Goal: Download file/media

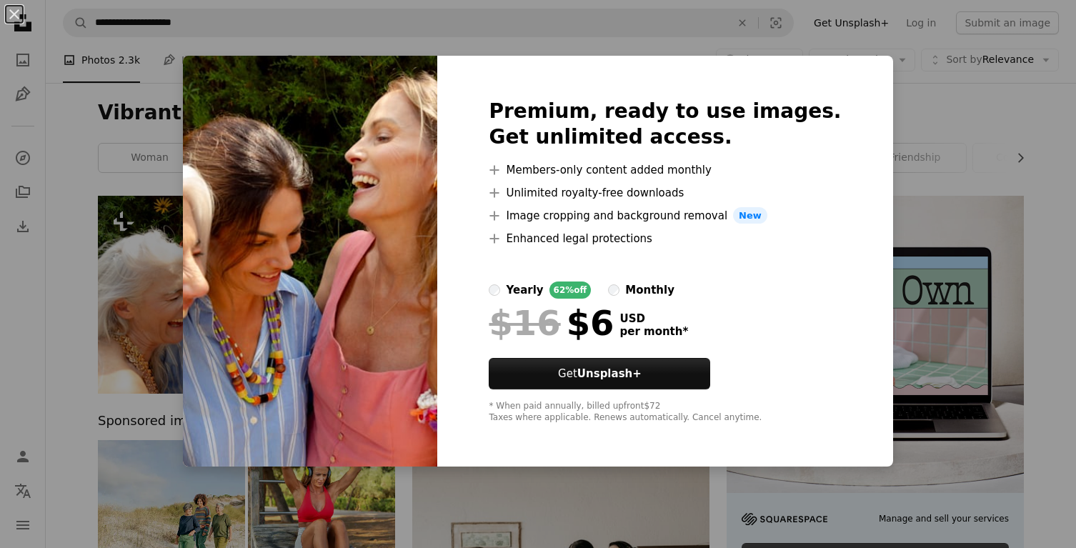
scroll to position [71, 0]
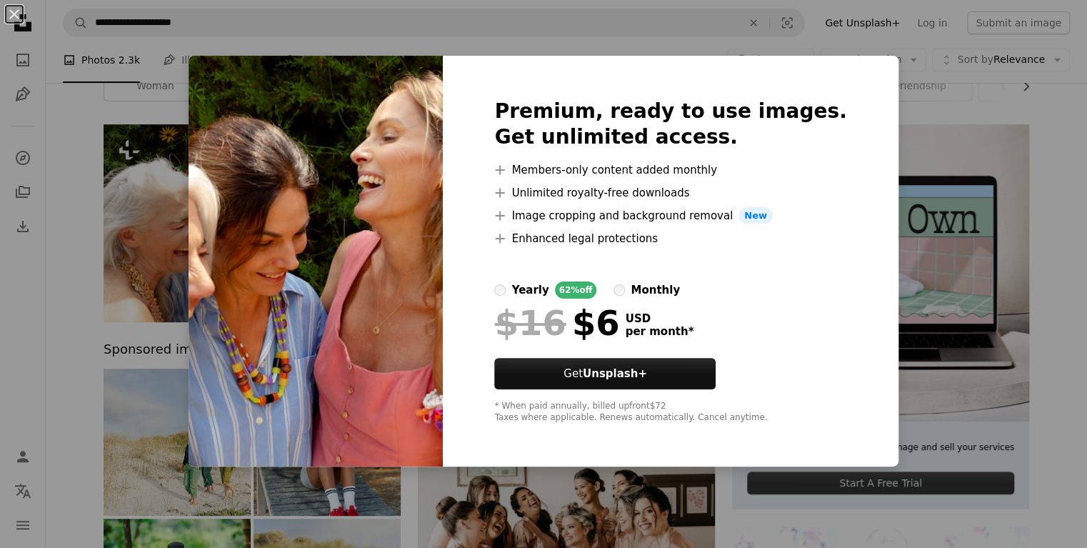
click at [897, 130] on div "An X shape Premium, ready to use images. Get unlimited access. A plus sign Memb…" at bounding box center [543, 274] width 1087 height 548
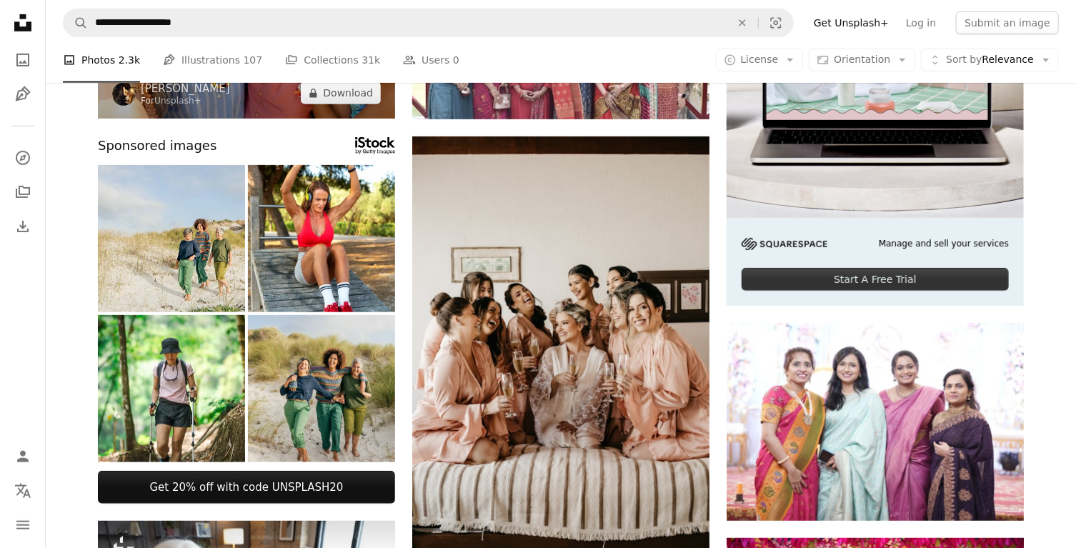
scroll to position [286, 0]
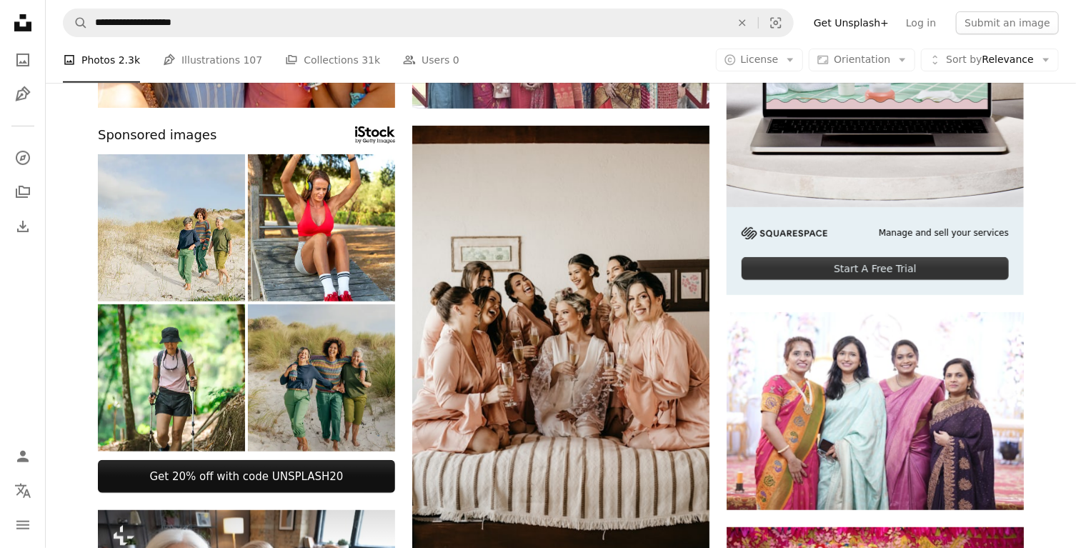
click at [284, 365] on img at bounding box center [321, 377] width 147 height 147
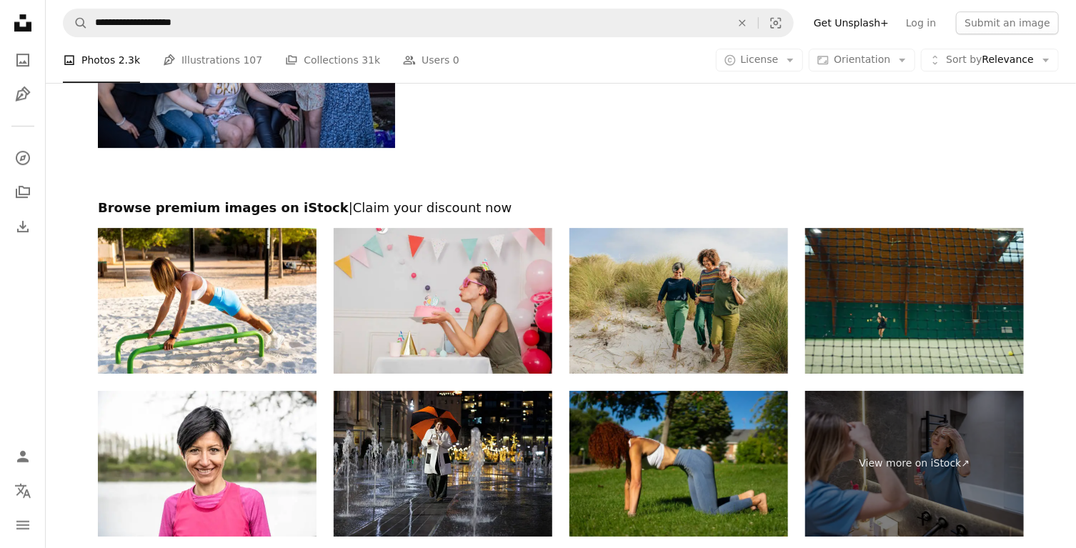
scroll to position [2357, 0]
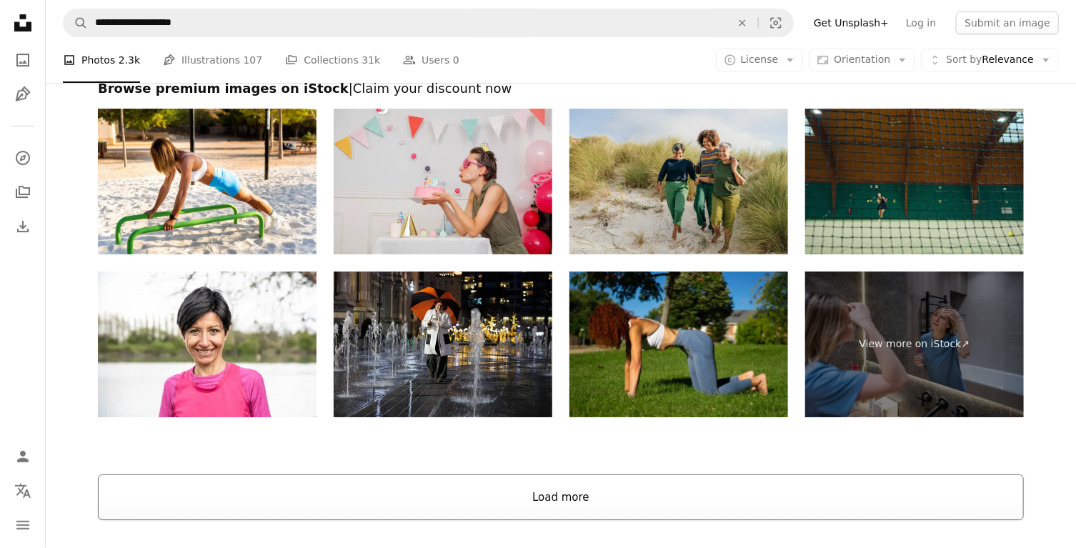
click at [547, 496] on button "Load more" at bounding box center [561, 497] width 926 height 46
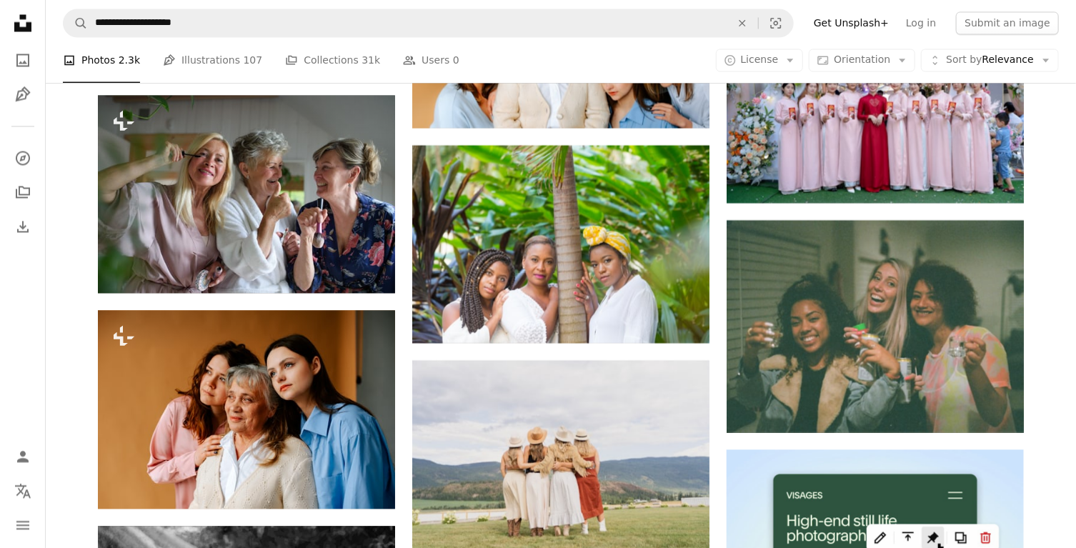
scroll to position [3857, 0]
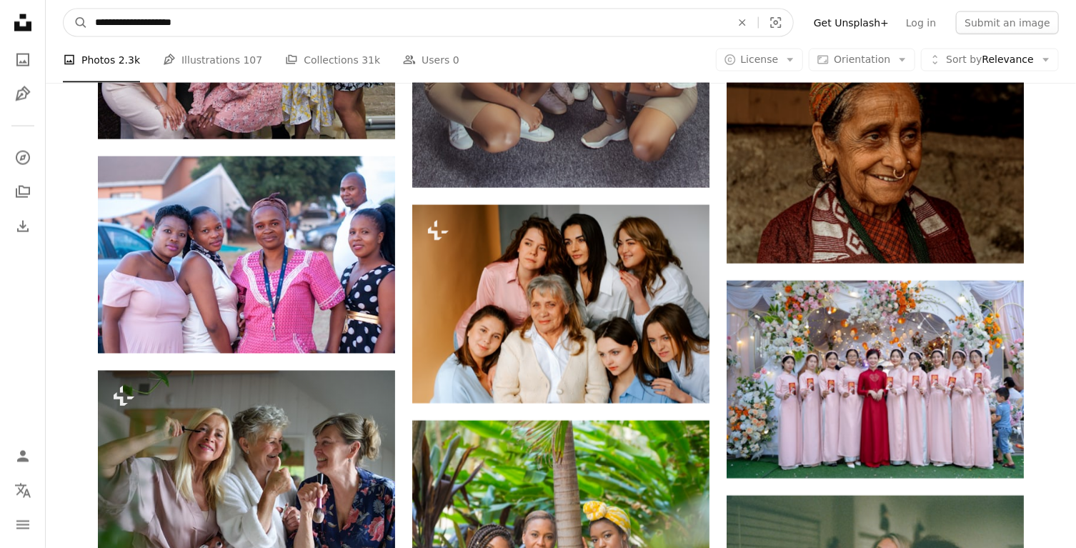
click at [159, 21] on input "**********" at bounding box center [407, 22] width 638 height 27
type input "**********"
click button "A magnifying glass" at bounding box center [76, 22] width 24 height 27
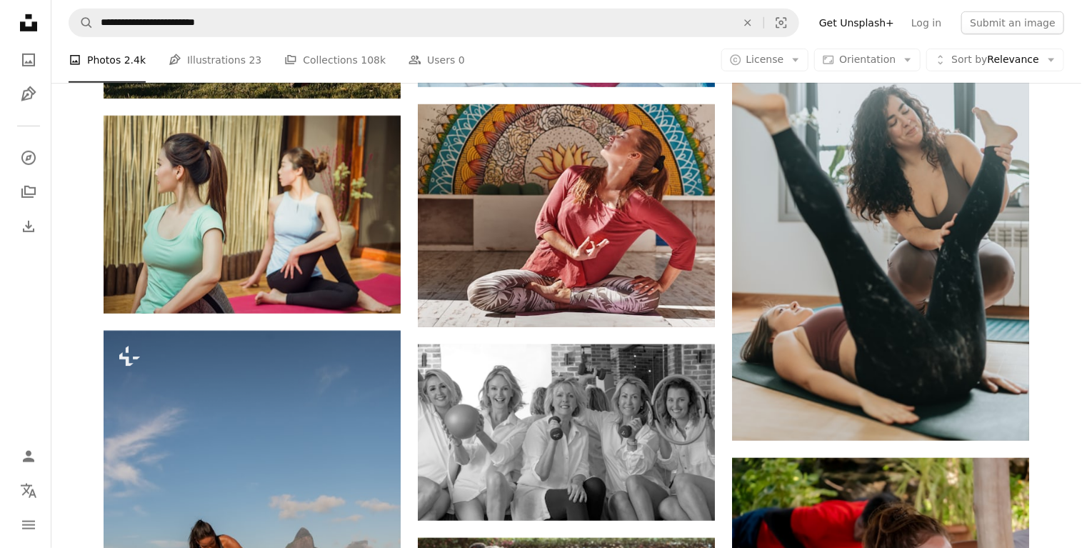
scroll to position [3357, 0]
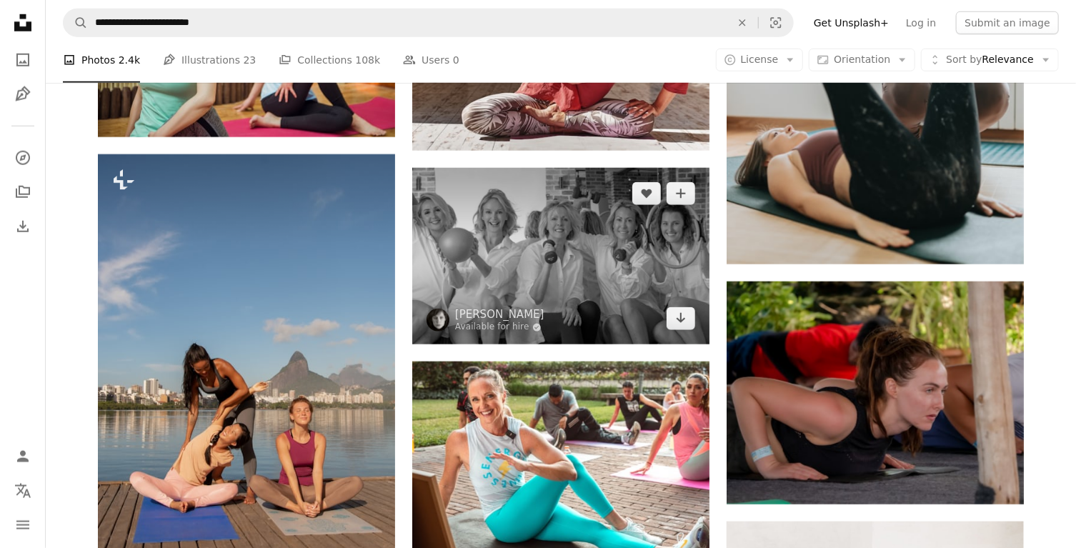
click at [588, 276] on img at bounding box center [560, 256] width 297 height 176
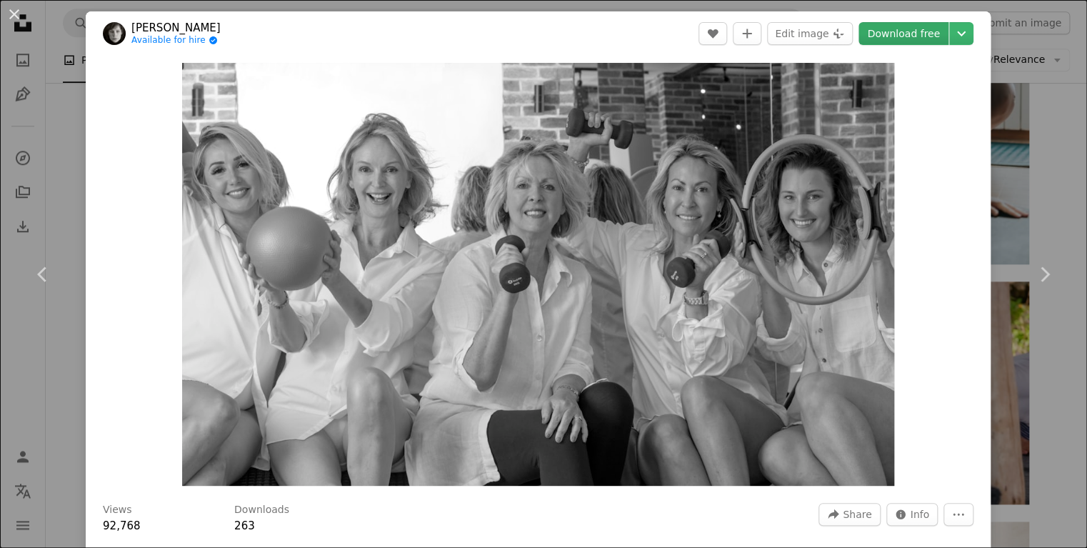
click at [916, 32] on link "Download free" at bounding box center [903, 33] width 90 height 23
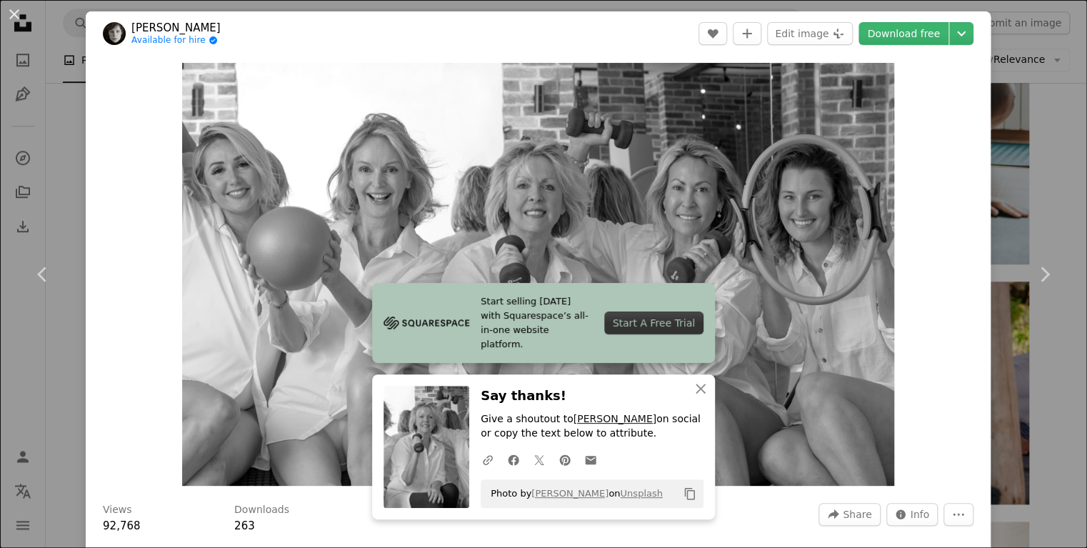
click at [600, 419] on link "[PERSON_NAME]" at bounding box center [614, 418] width 83 height 11
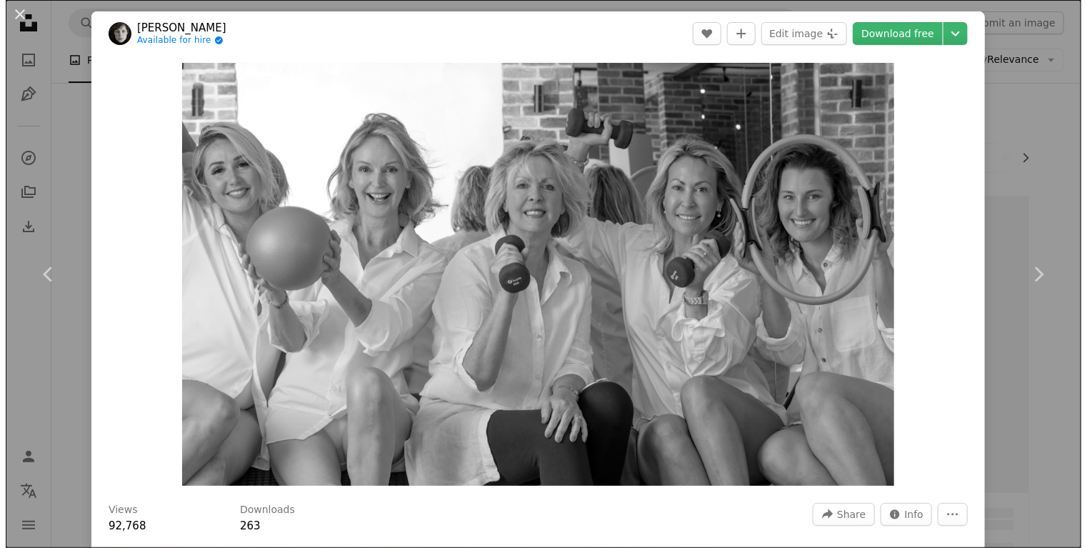
scroll to position [3357, 0]
